Goal: Information Seeking & Learning: Find specific page/section

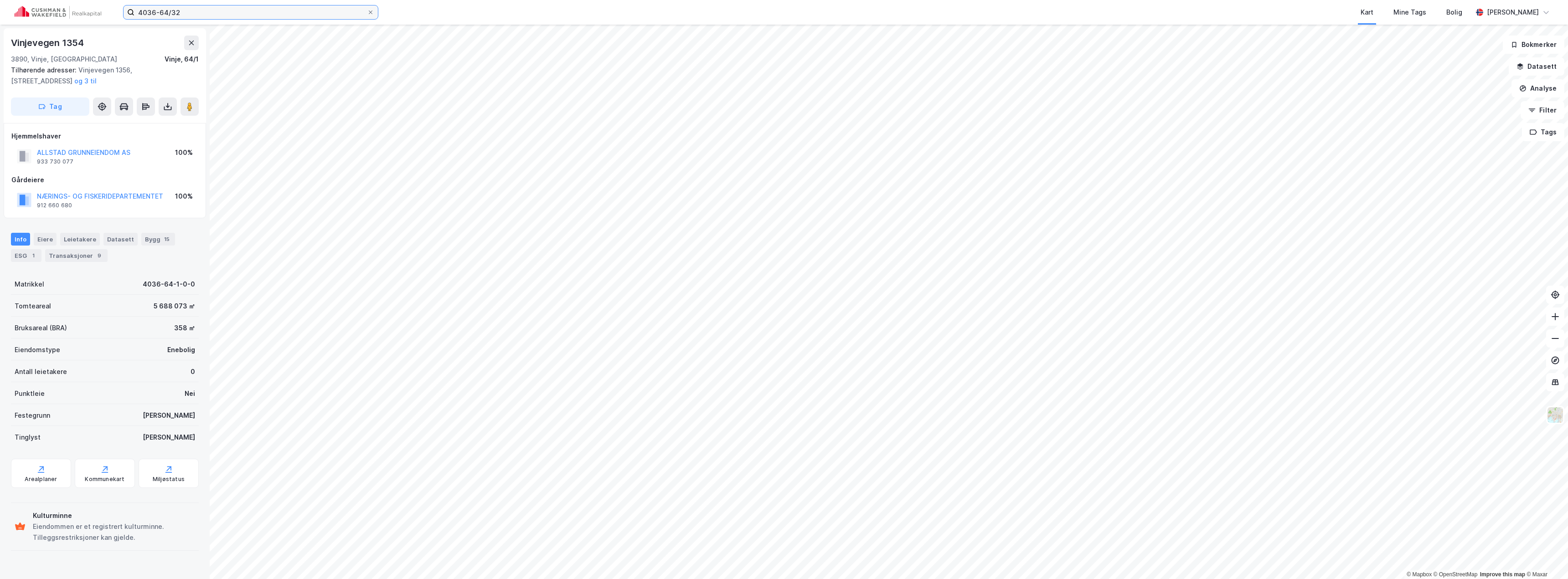
click at [186, 13] on input "4036-64/32" at bounding box center [251, 12] width 233 height 13
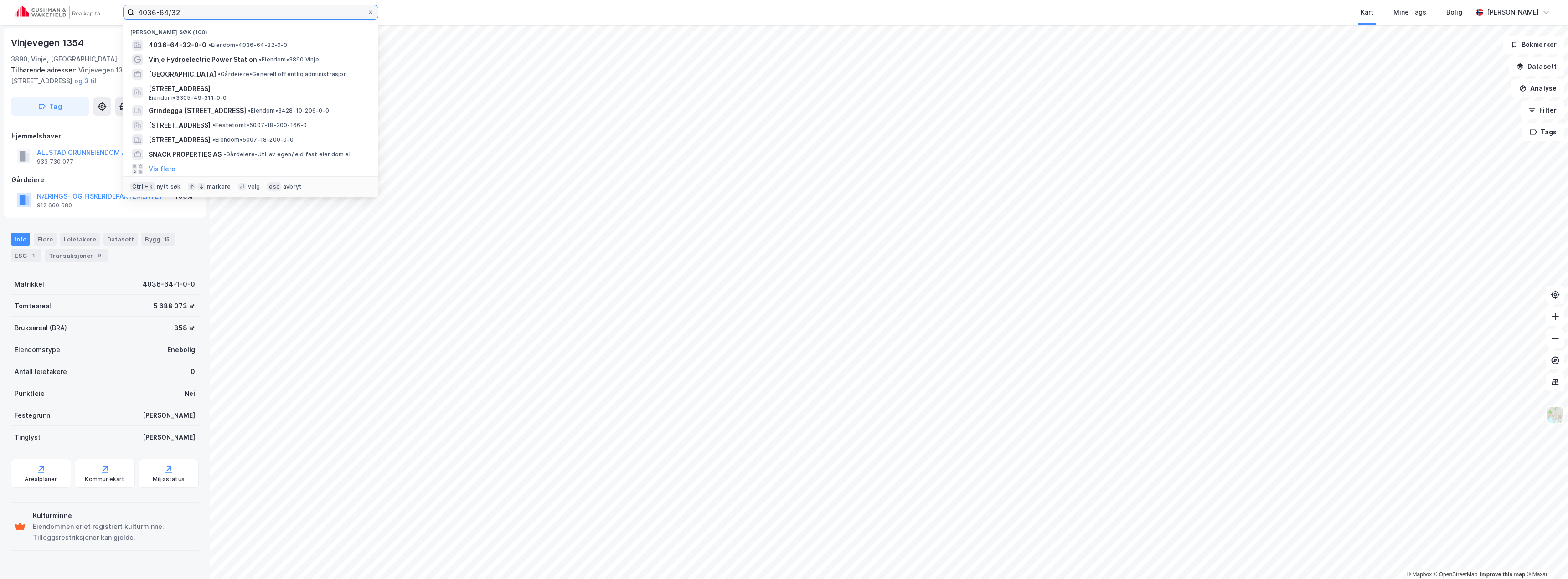
click at [186, 13] on input "4036-64/32" at bounding box center [251, 12] width 233 height 13
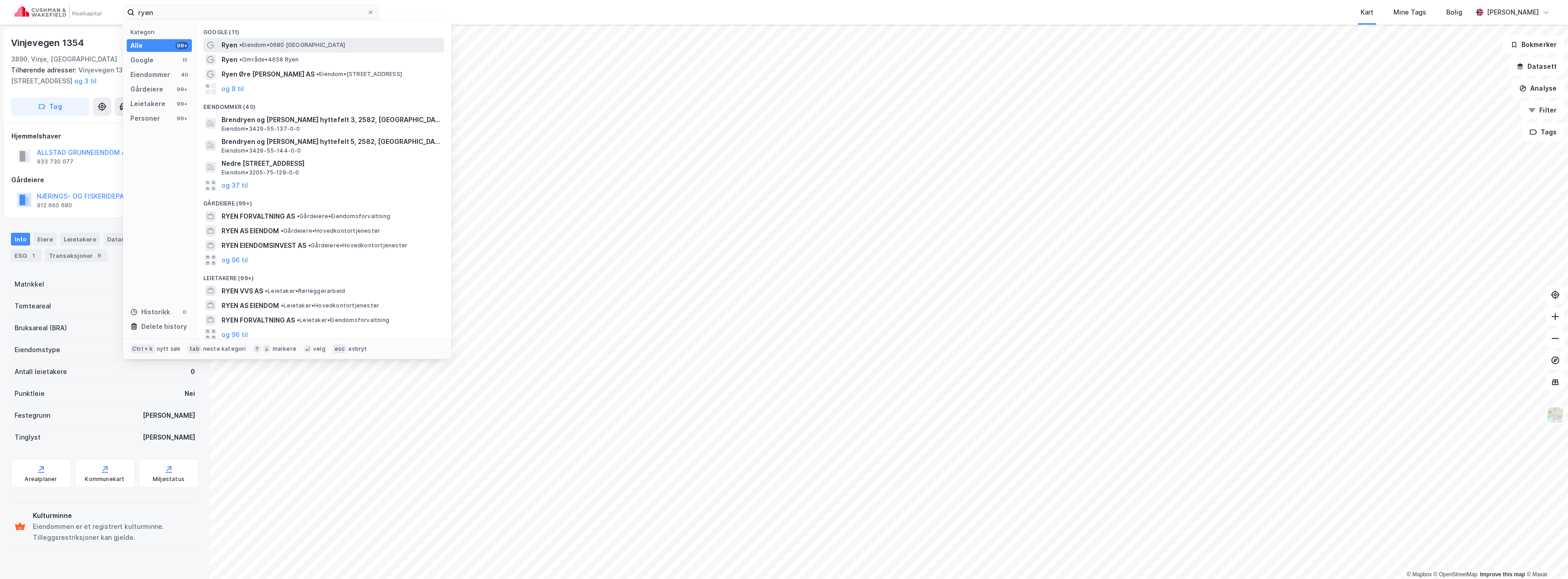
click at [261, 47] on span "• Eiendom • 0680 [GEOGRAPHIC_DATA]" at bounding box center [292, 45] width 106 height 7
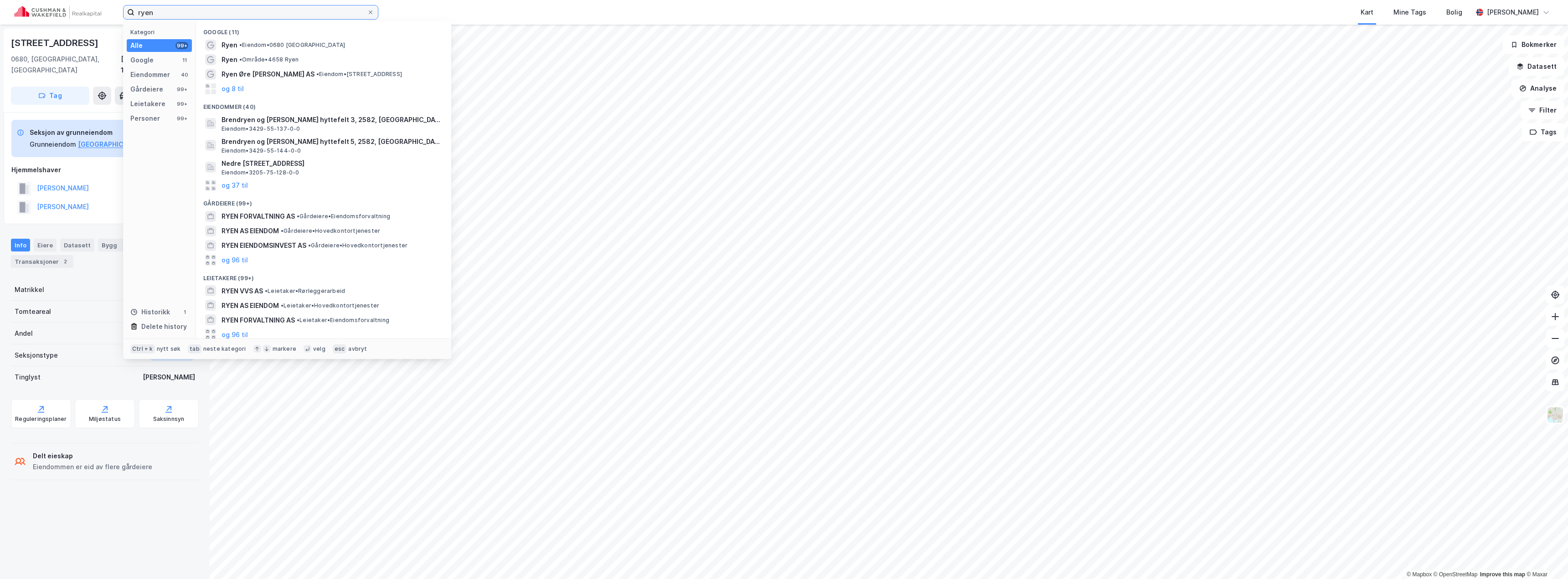
click at [176, 16] on input "ryen" at bounding box center [251, 12] width 233 height 13
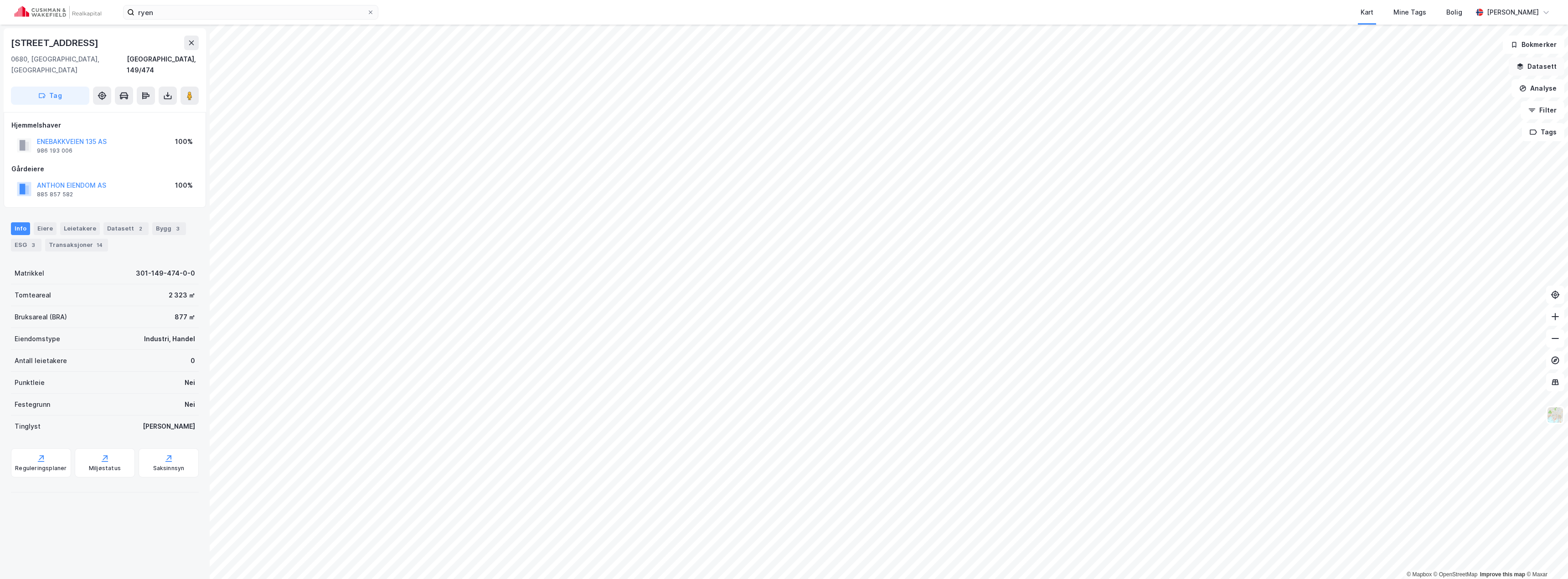
click at [1542, 61] on button "Datasett" at bounding box center [1536, 66] width 55 height 18
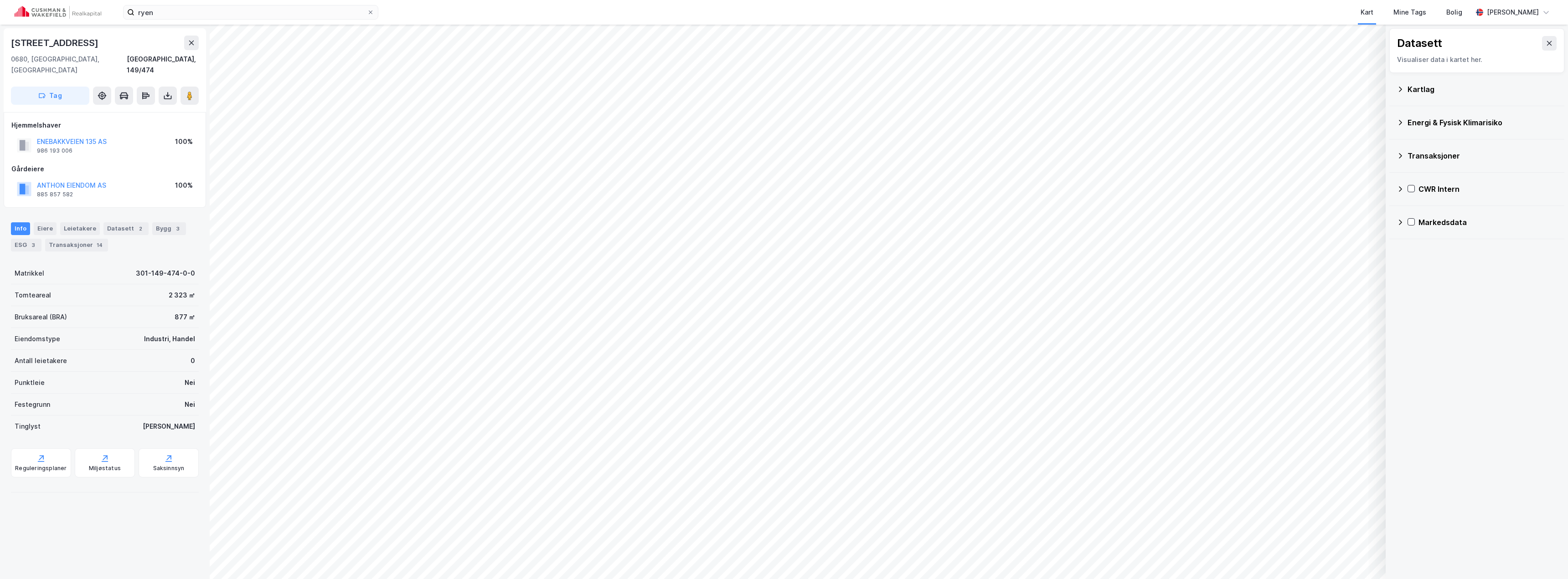
click at [1398, 189] on icon at bounding box center [1400, 189] width 7 height 7
click at [1411, 235] on icon at bounding box center [1412, 233] width 7 height 7
click at [1424, 255] on icon at bounding box center [1424, 254] width 6 height 6
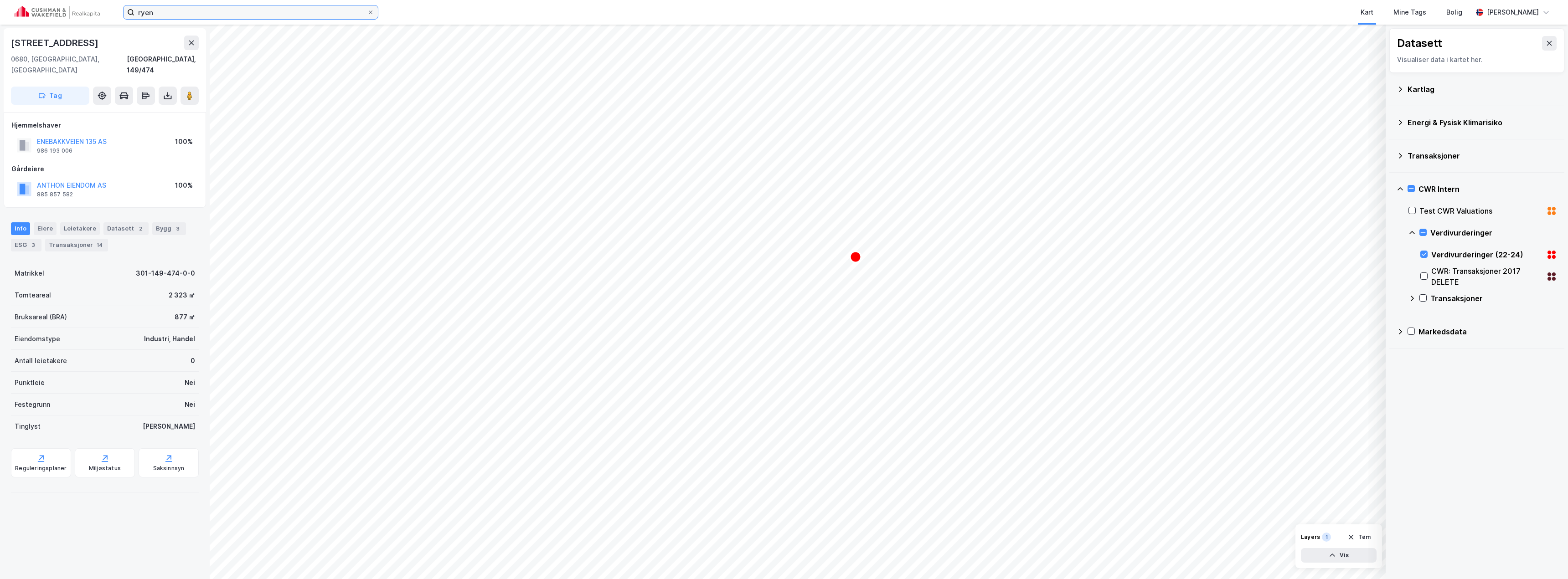
click at [177, 13] on input "ryen" at bounding box center [251, 12] width 233 height 13
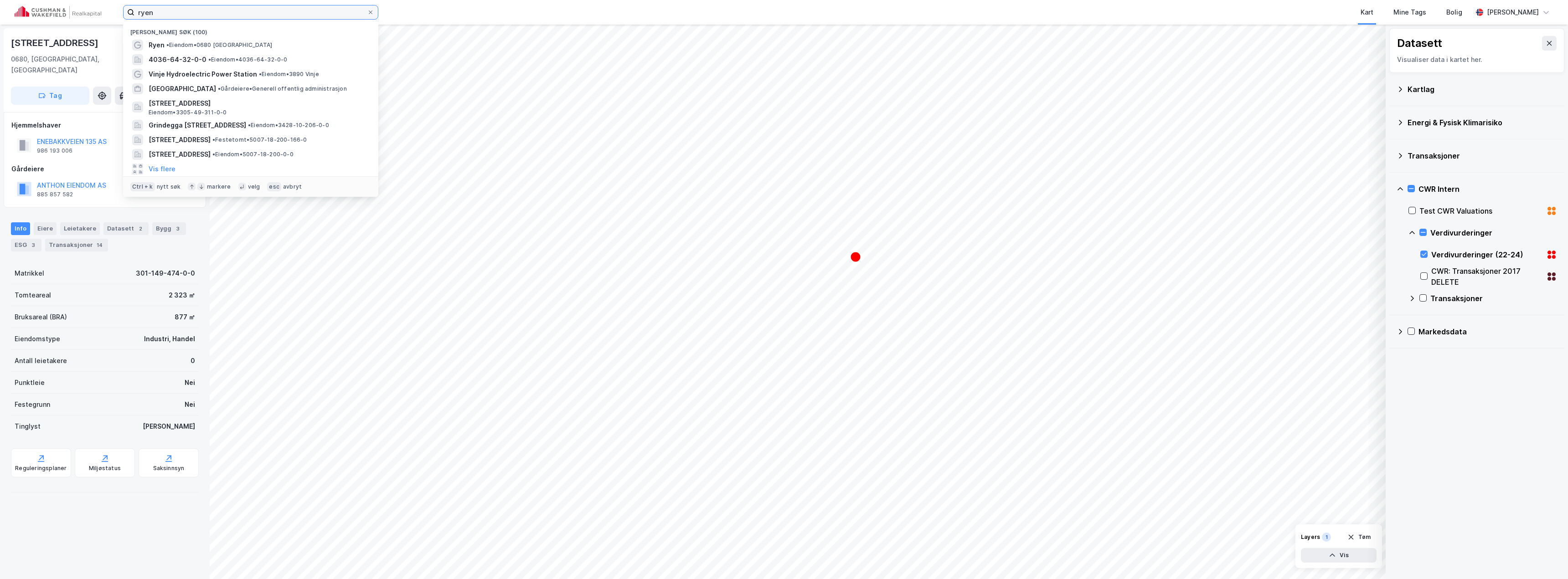
click at [177, 13] on input "ryen" at bounding box center [251, 12] width 233 height 13
paste input "Bredalsmarken 15"
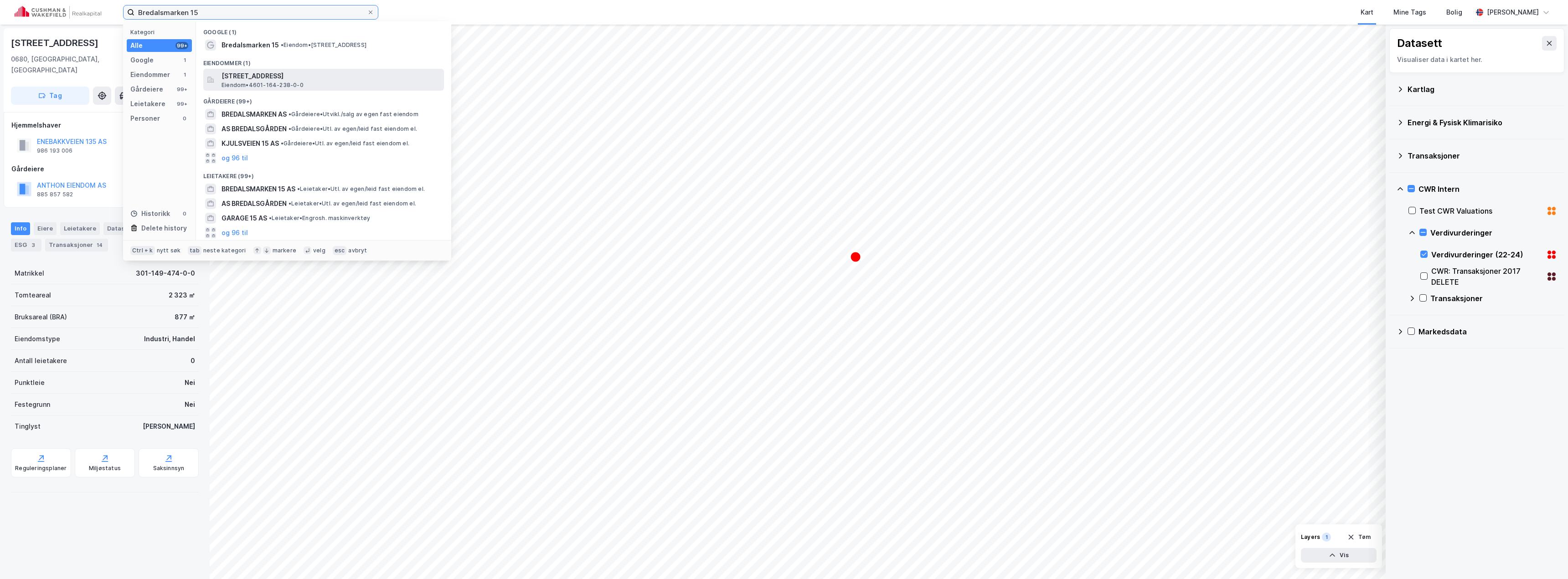
type input "Bredalsmarken 15"
click at [242, 78] on span "[STREET_ADDRESS]" at bounding box center [331, 76] width 219 height 11
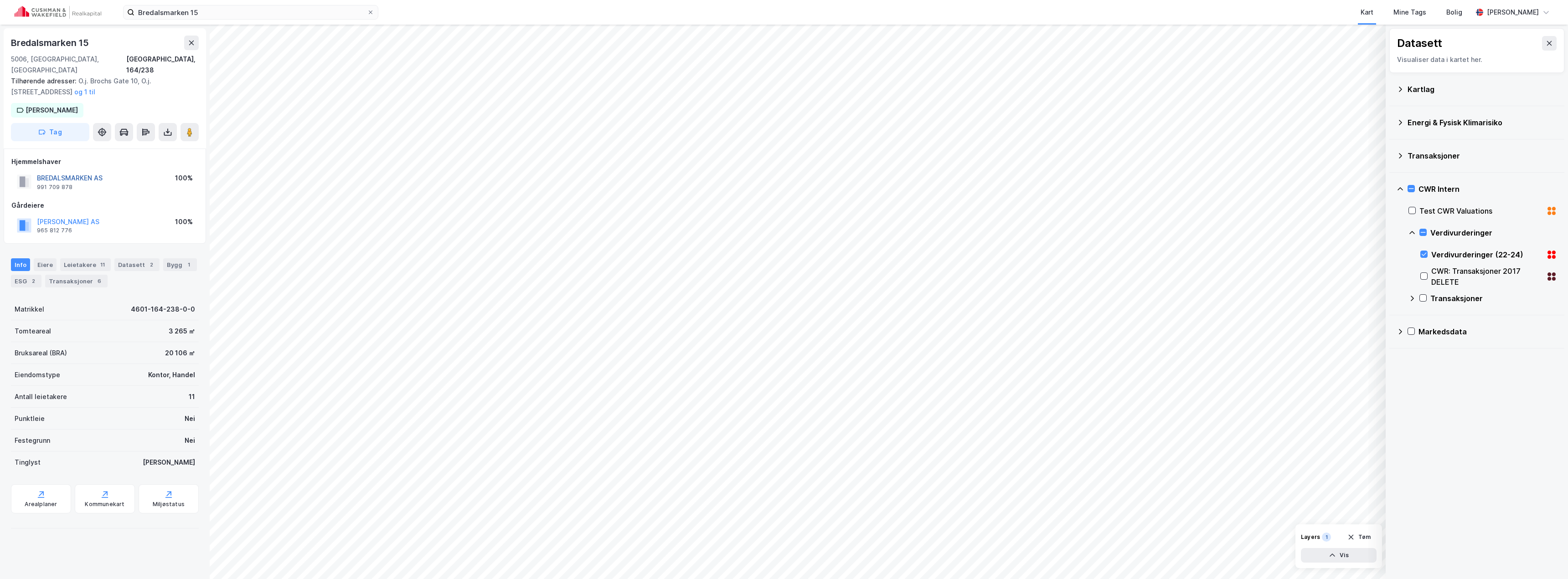
click at [0, 0] on button "BREDALSMARKEN AS" at bounding box center [0, 0] width 0 height 0
